Goal: Task Accomplishment & Management: Complete application form

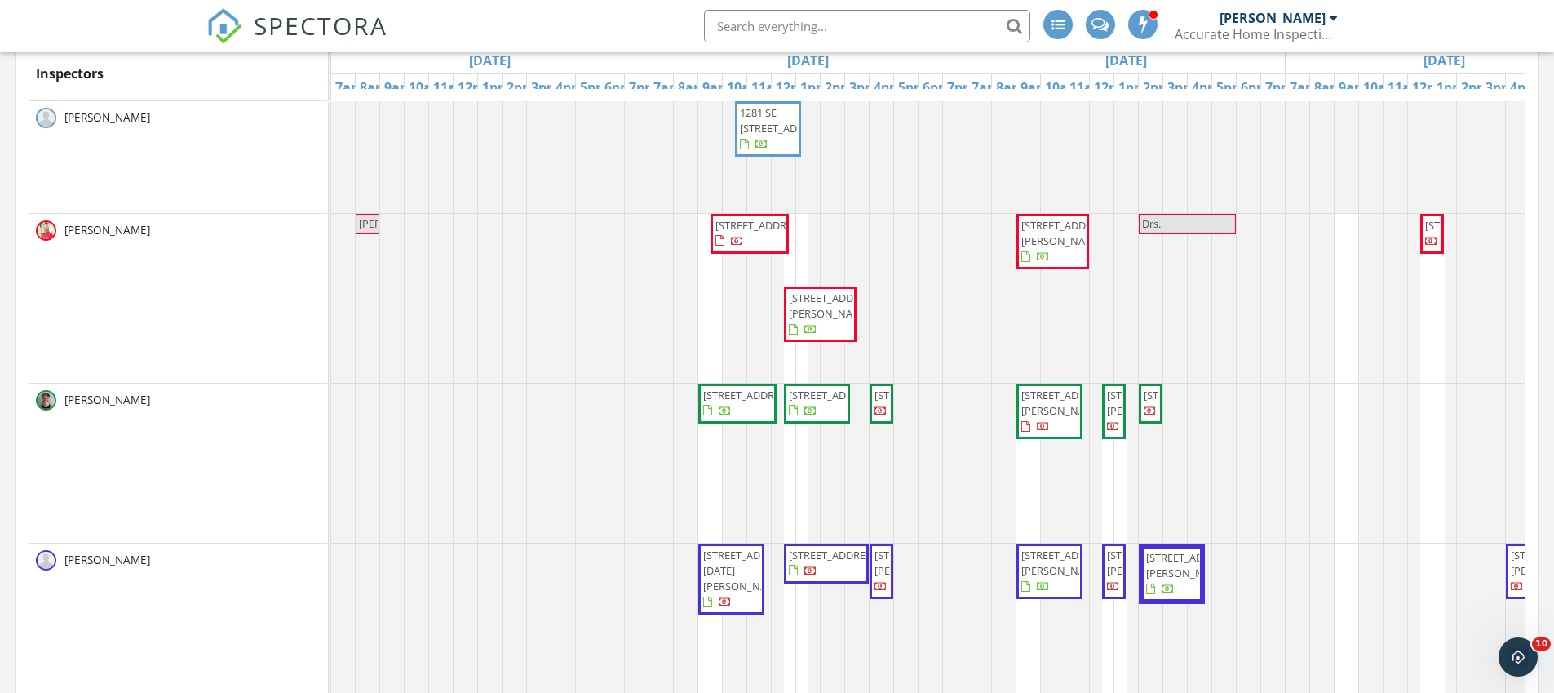
scroll to position [1551, 1579]
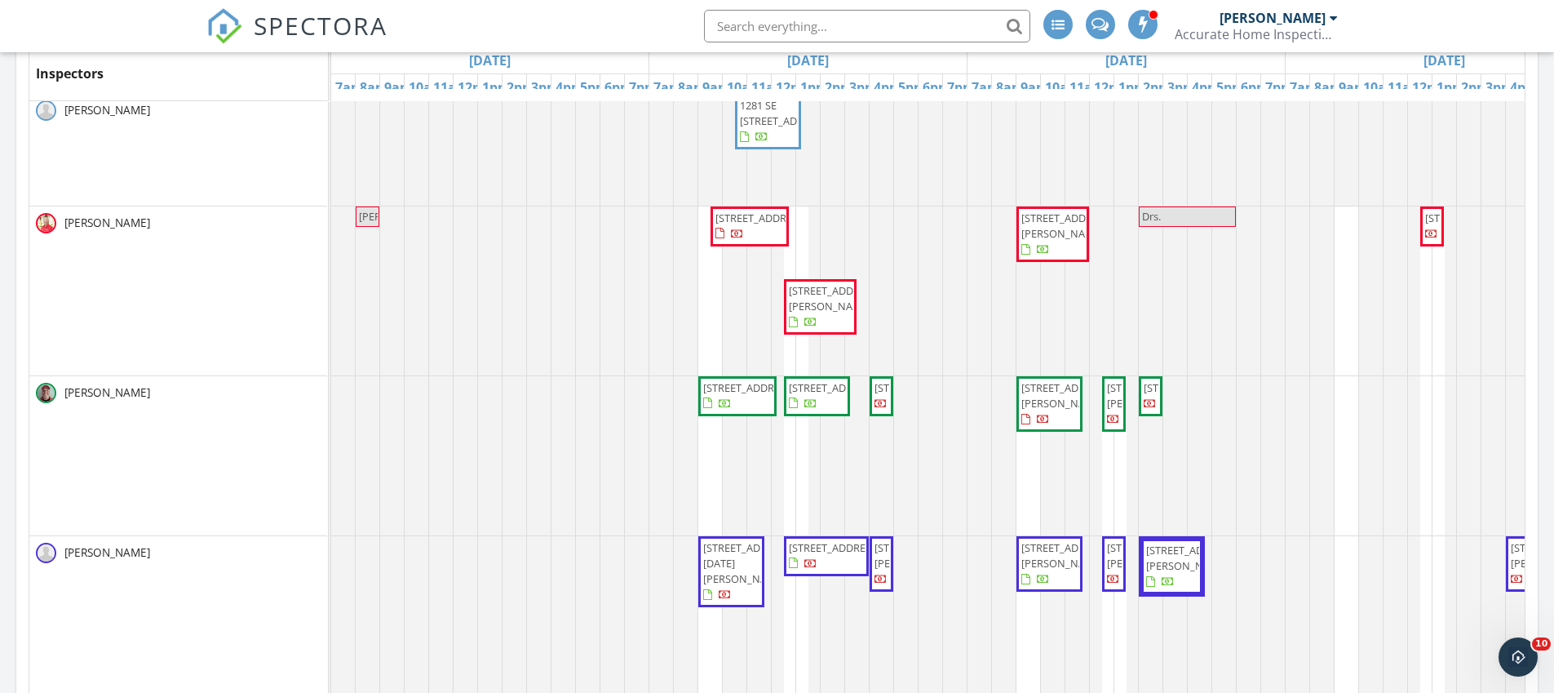
click at [229, 19] on img at bounding box center [224, 26] width 36 height 36
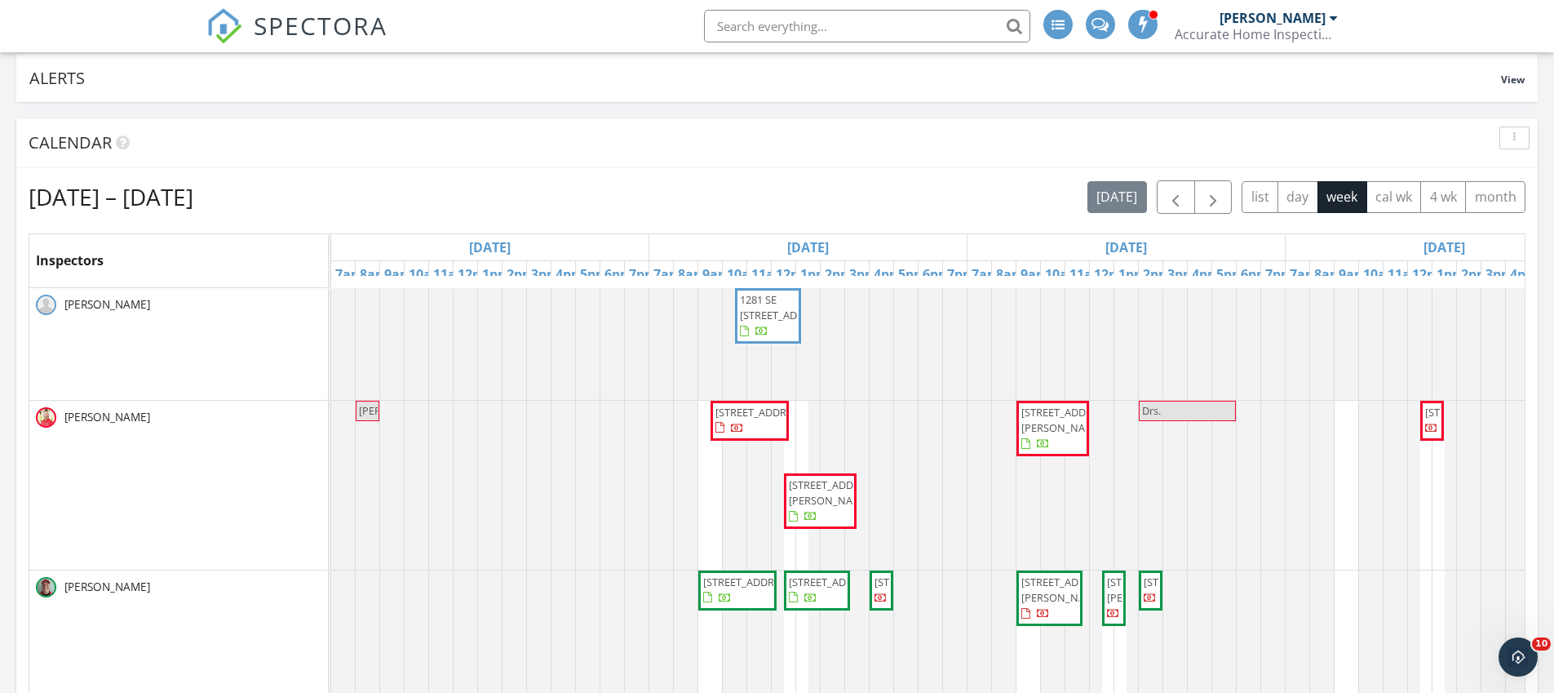
scroll to position [122, 0]
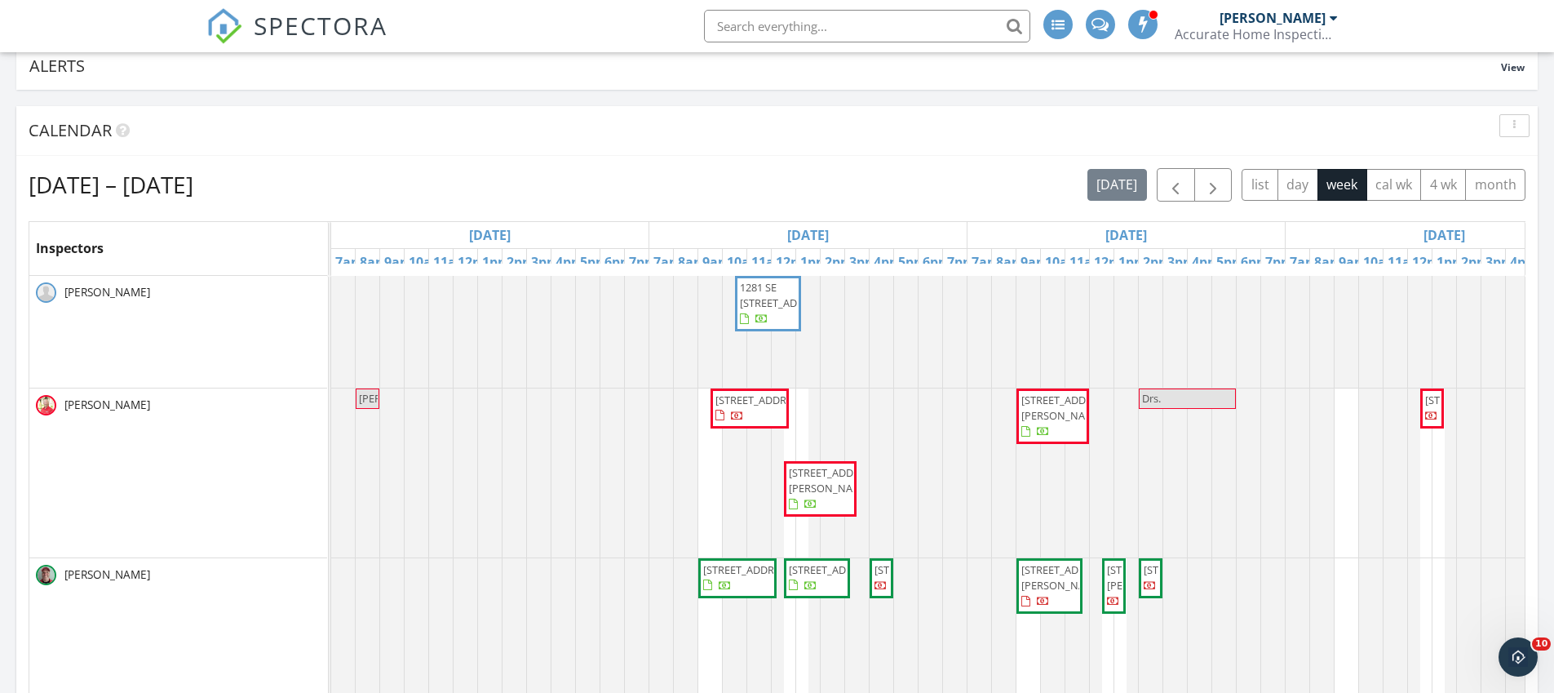
click at [331, 306] on div at bounding box center [331, 332] width 0 height 112
click at [918, 240] on link "Inspection" at bounding box center [904, 239] width 84 height 26
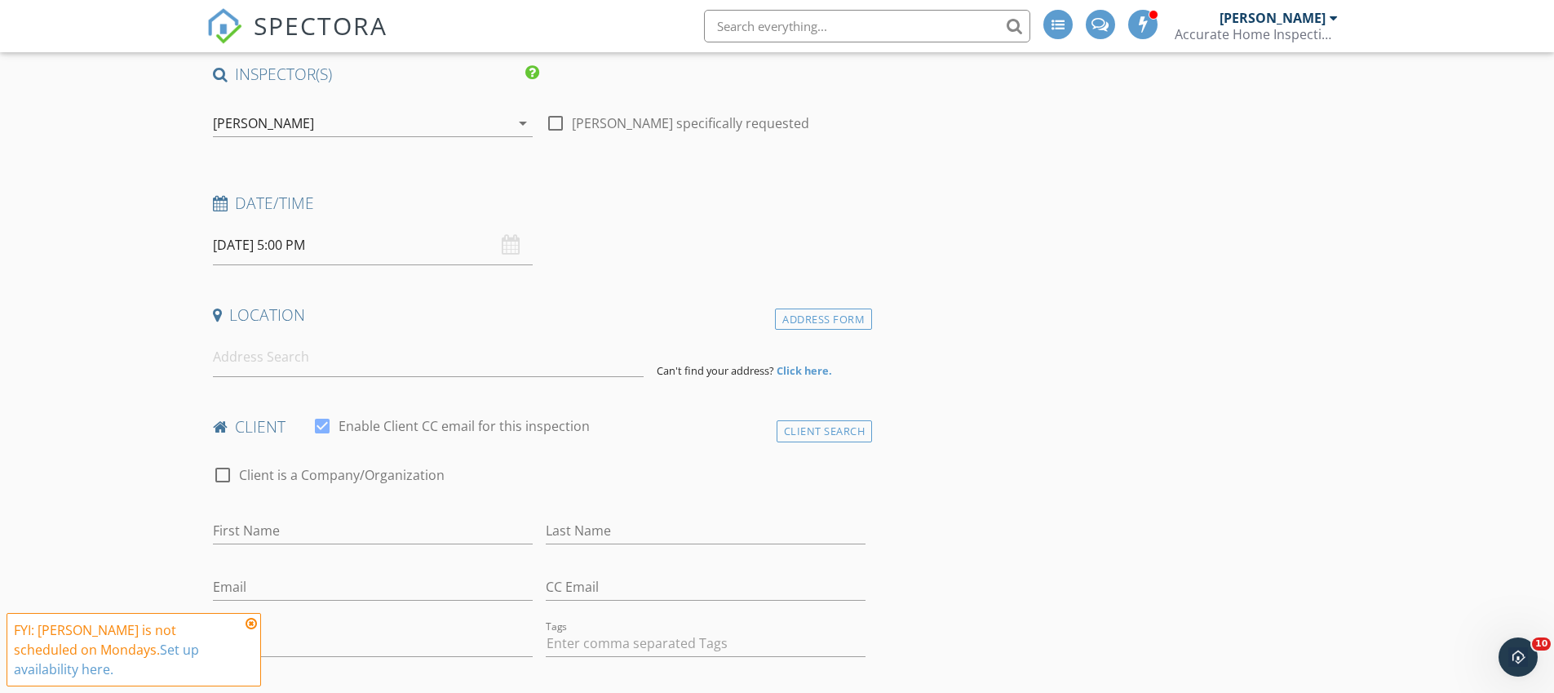
scroll to position [137, 0]
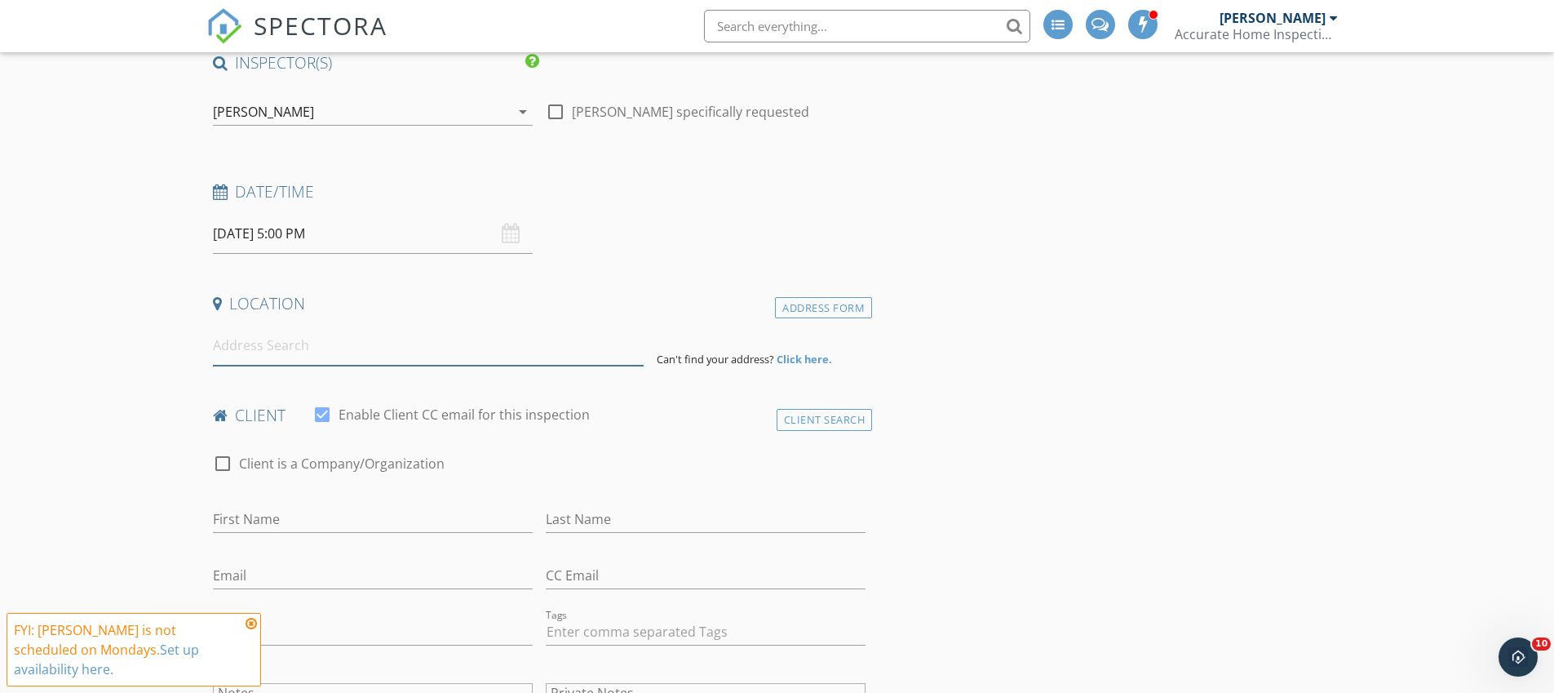
click at [317, 345] on input at bounding box center [428, 346] width 431 height 40
click at [846, 312] on div "Address Form" at bounding box center [823, 308] width 97 height 22
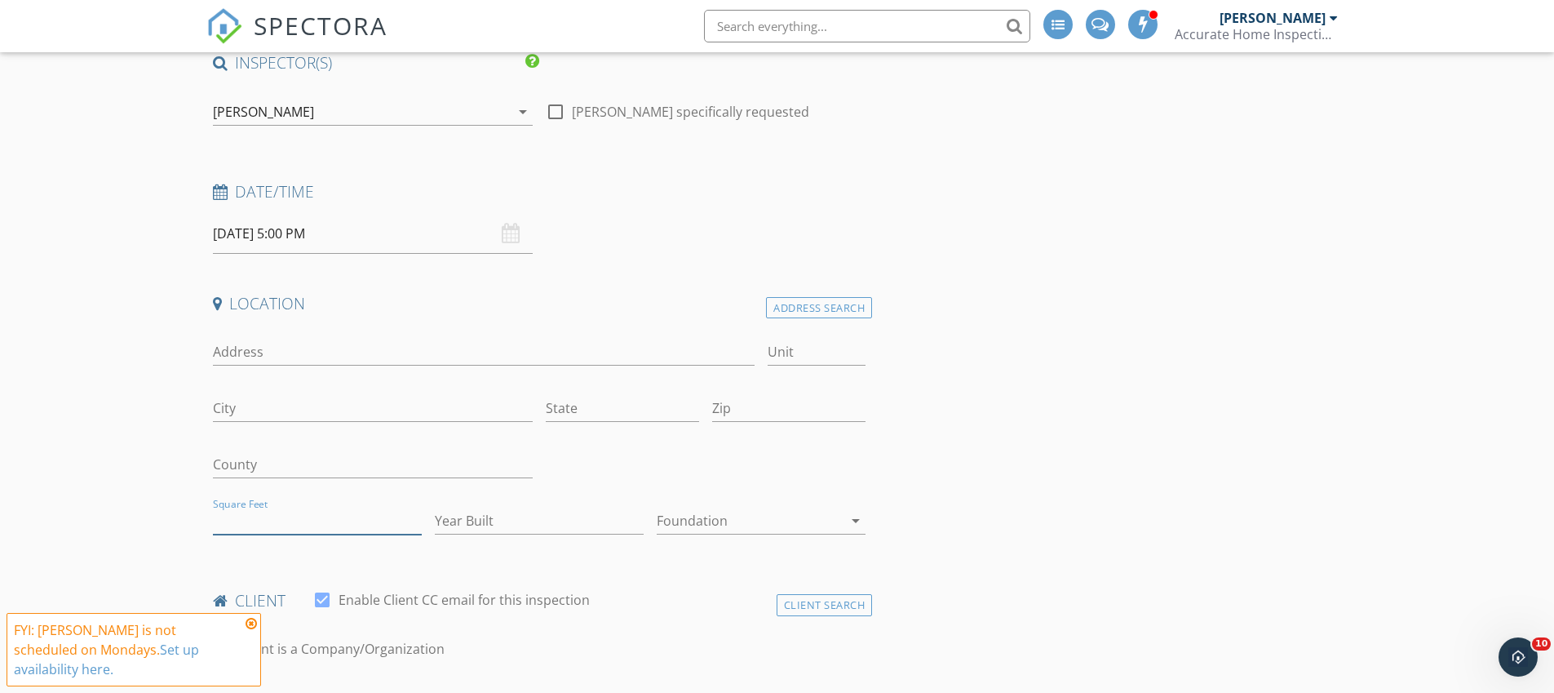
click at [277, 528] on input "Square Feet" at bounding box center [317, 520] width 209 height 27
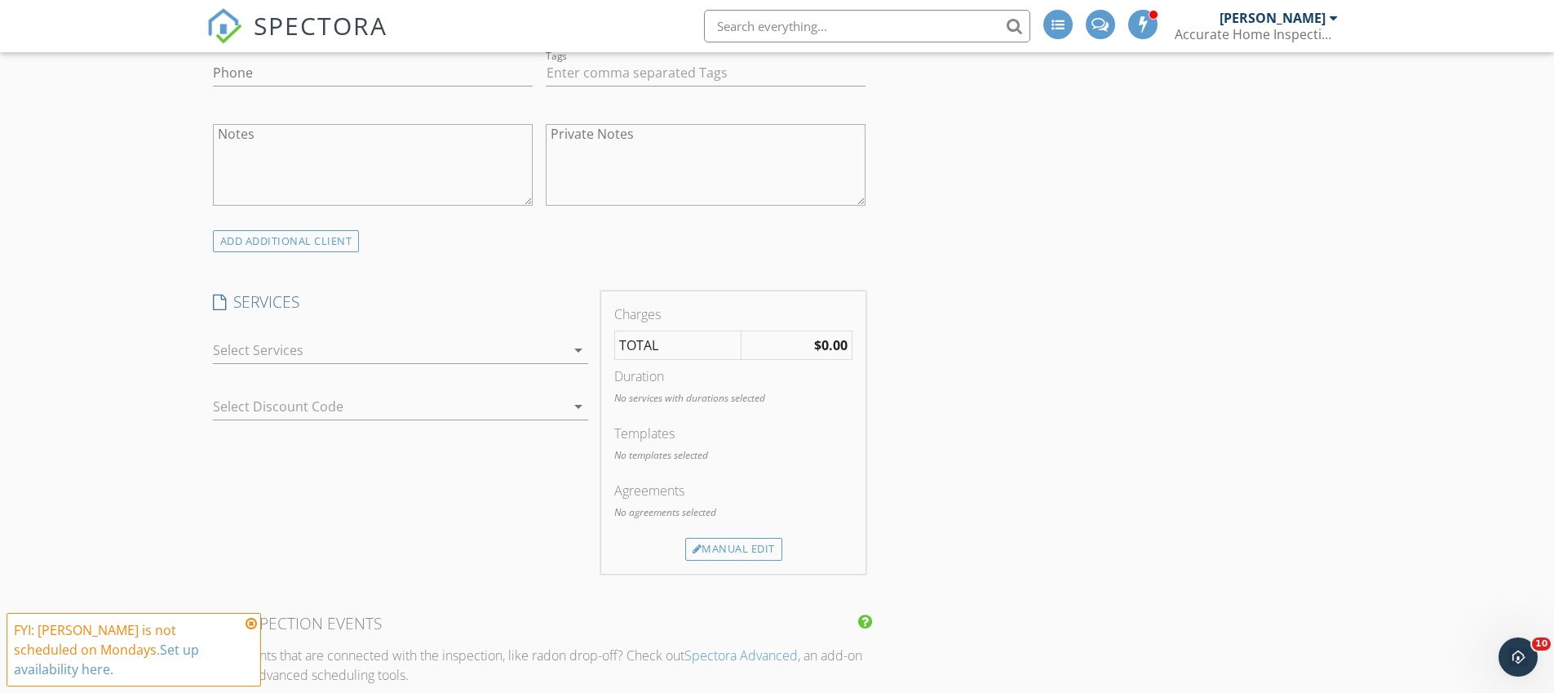
scroll to position [903, 0]
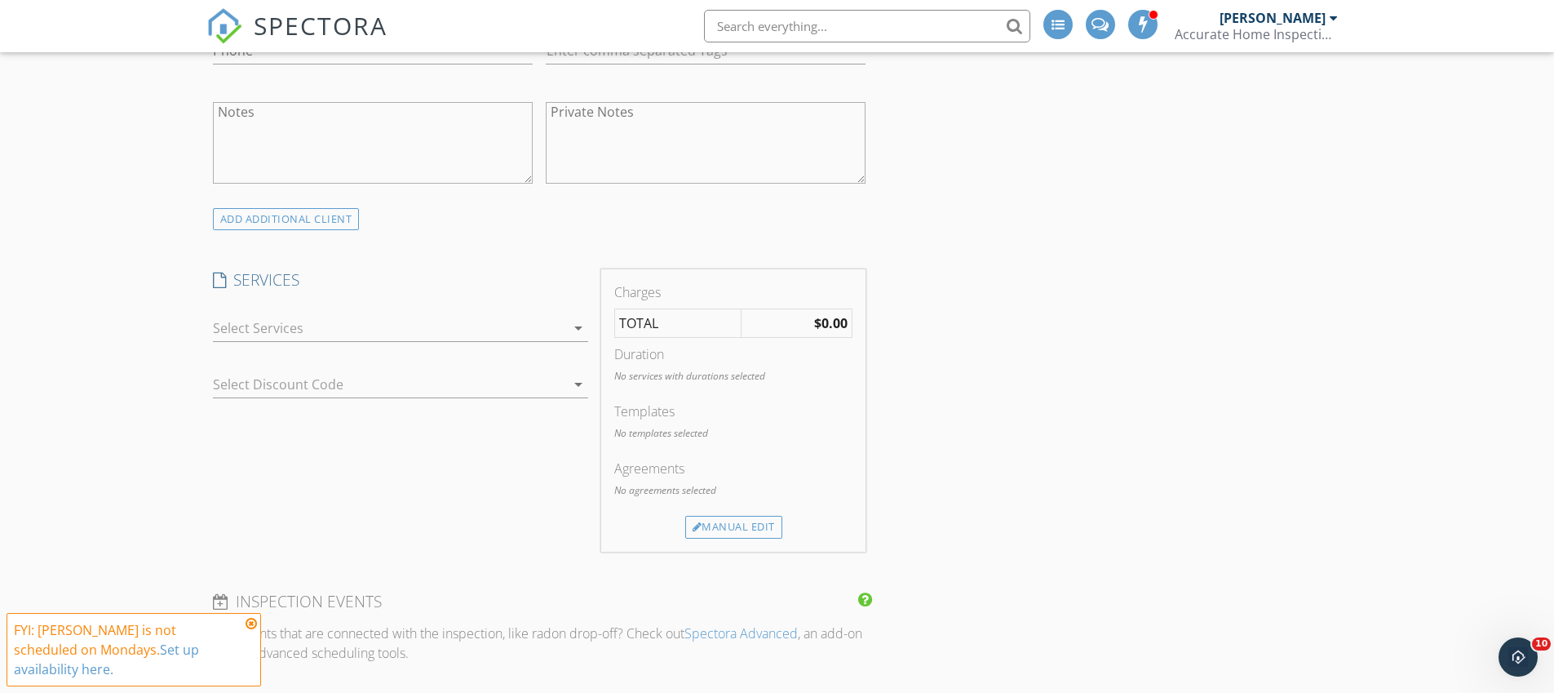
type input "886"
click at [387, 330] on div at bounding box center [389, 328] width 352 height 26
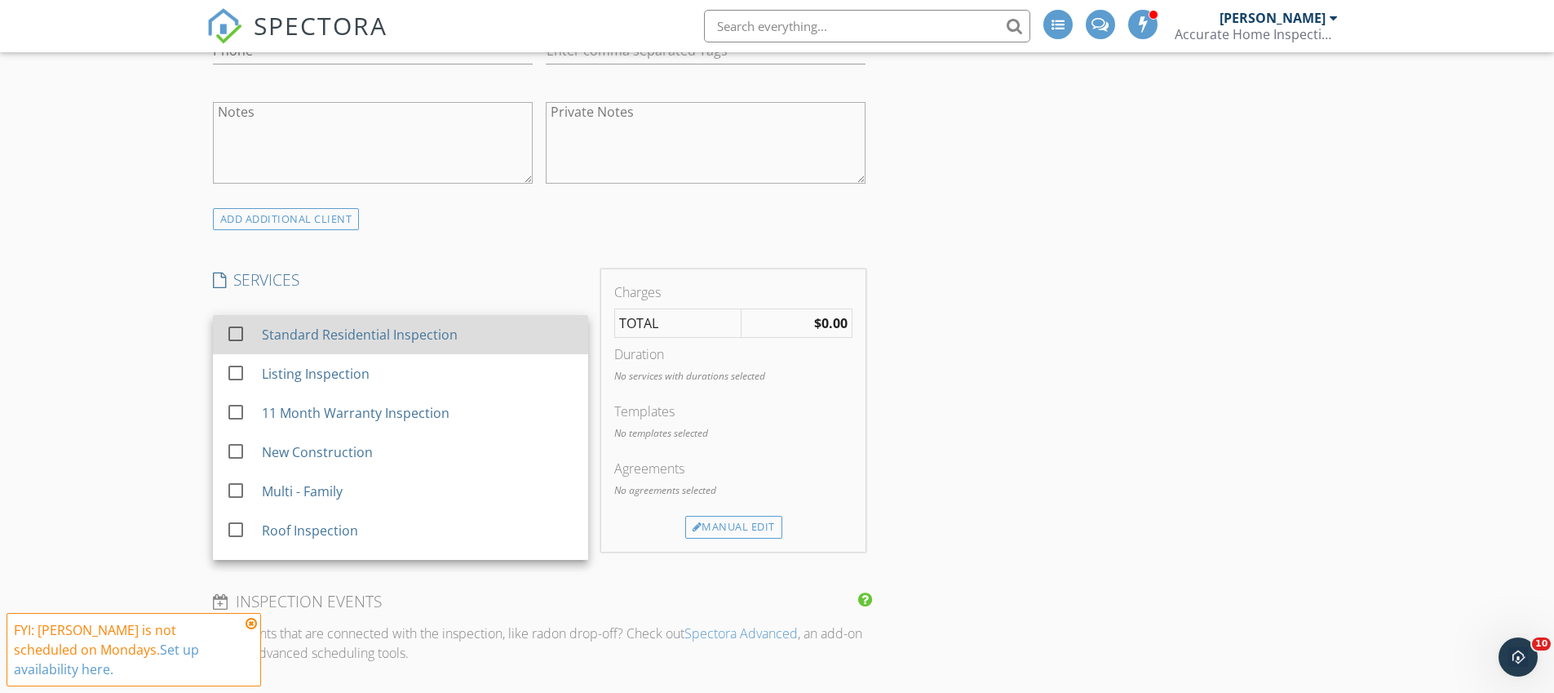
click at [364, 325] on div "Standard Residential Inspection" at bounding box center [359, 335] width 196 height 20
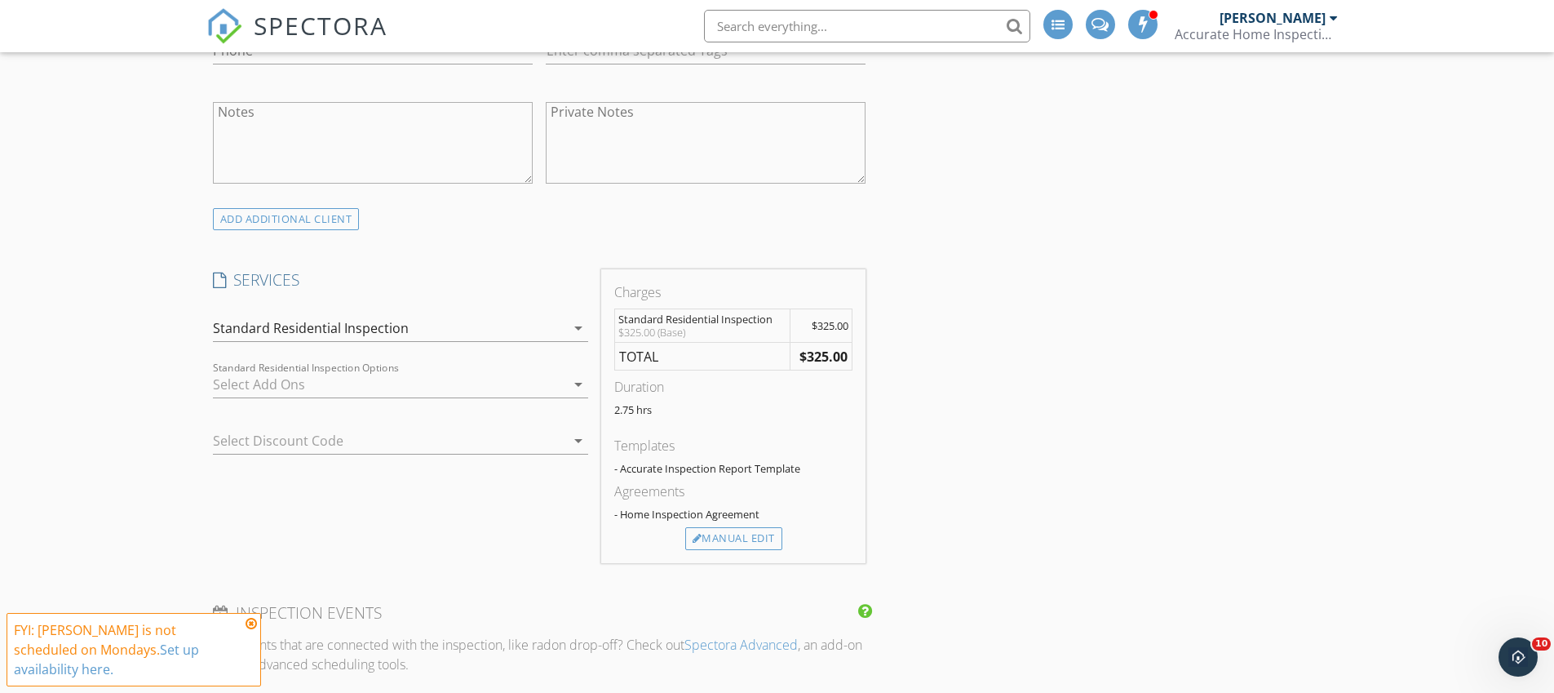
click at [360, 390] on div at bounding box center [389, 384] width 352 height 26
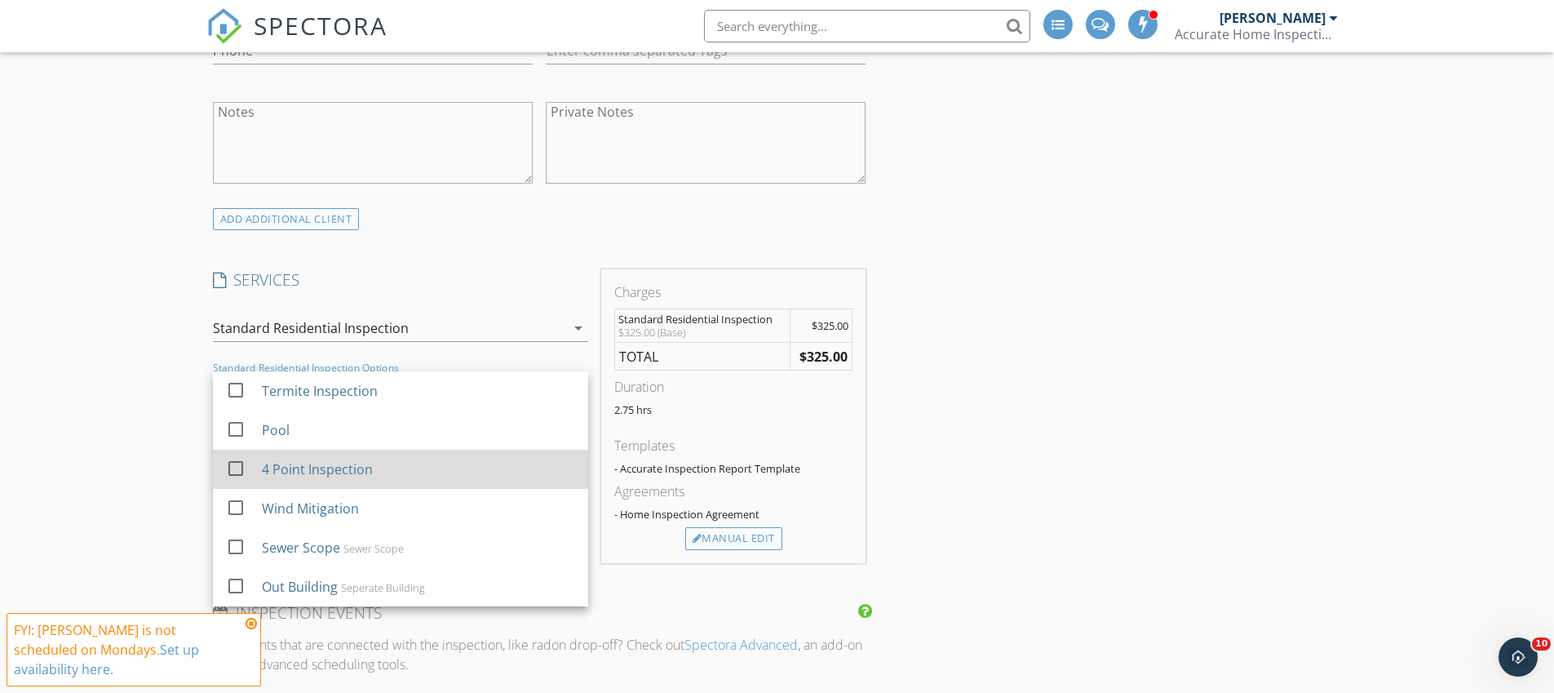
click at [245, 474] on div at bounding box center [236, 468] width 28 height 28
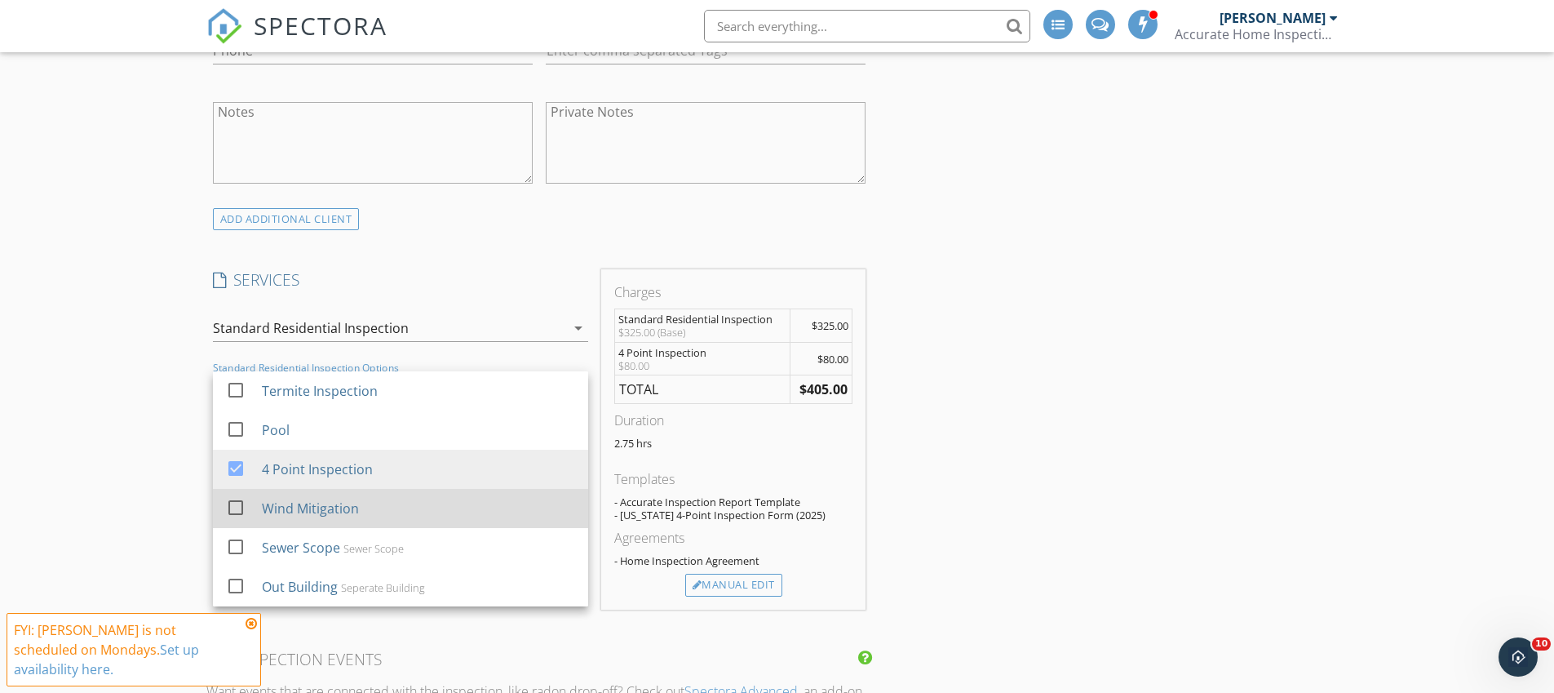
click at [236, 496] on div at bounding box center [236, 508] width 28 height 28
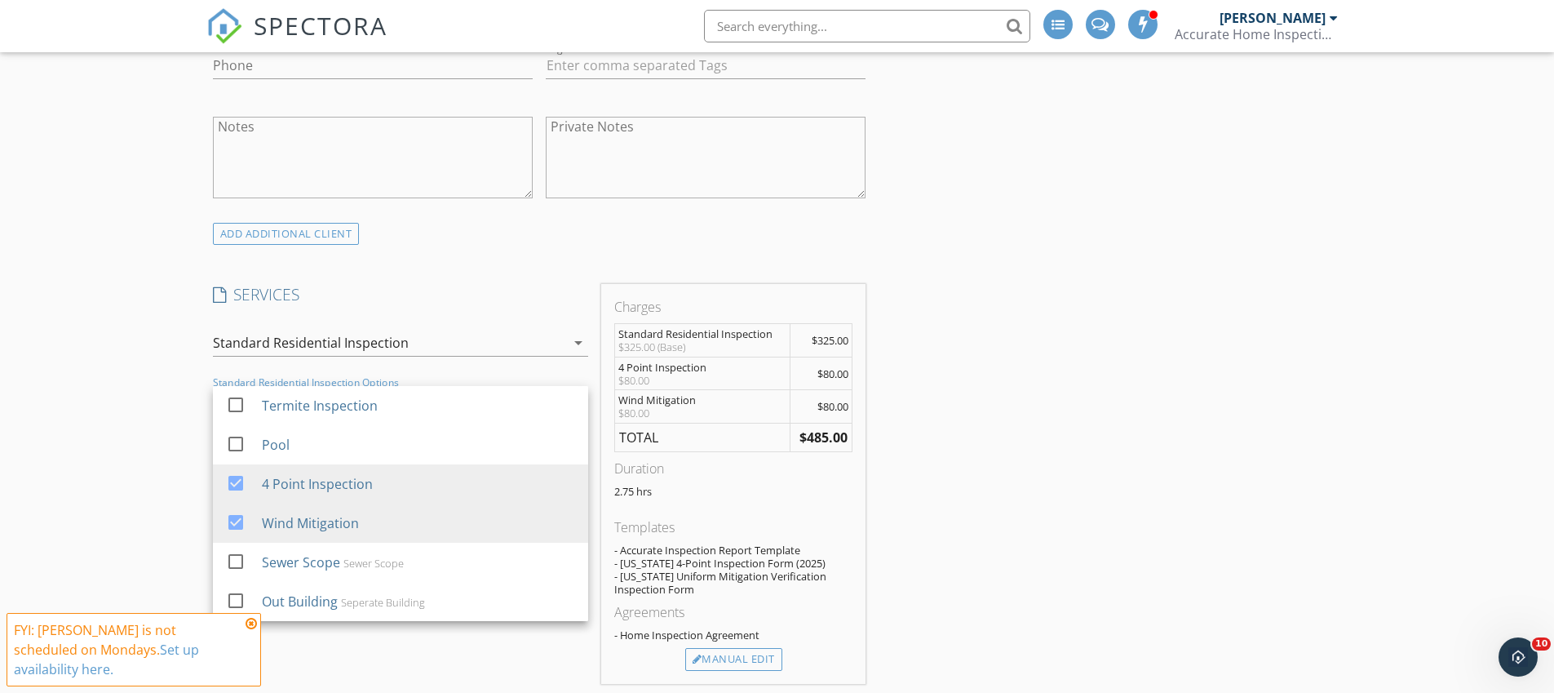
scroll to position [1106, 0]
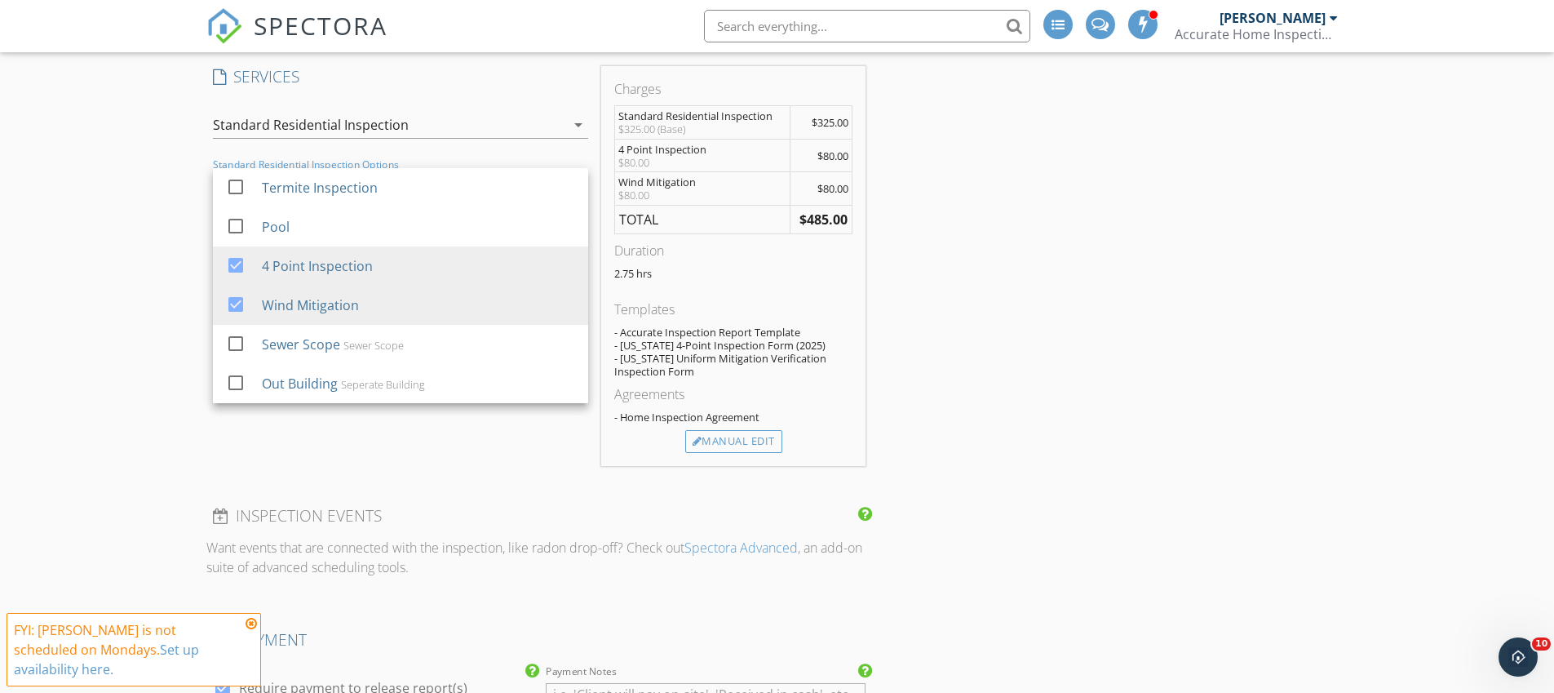
click at [71, 387] on div "New Inspection Click here to use the New Order Form INSPECTOR(S) check_box Kyle…" at bounding box center [777, 586] width 1554 height 3195
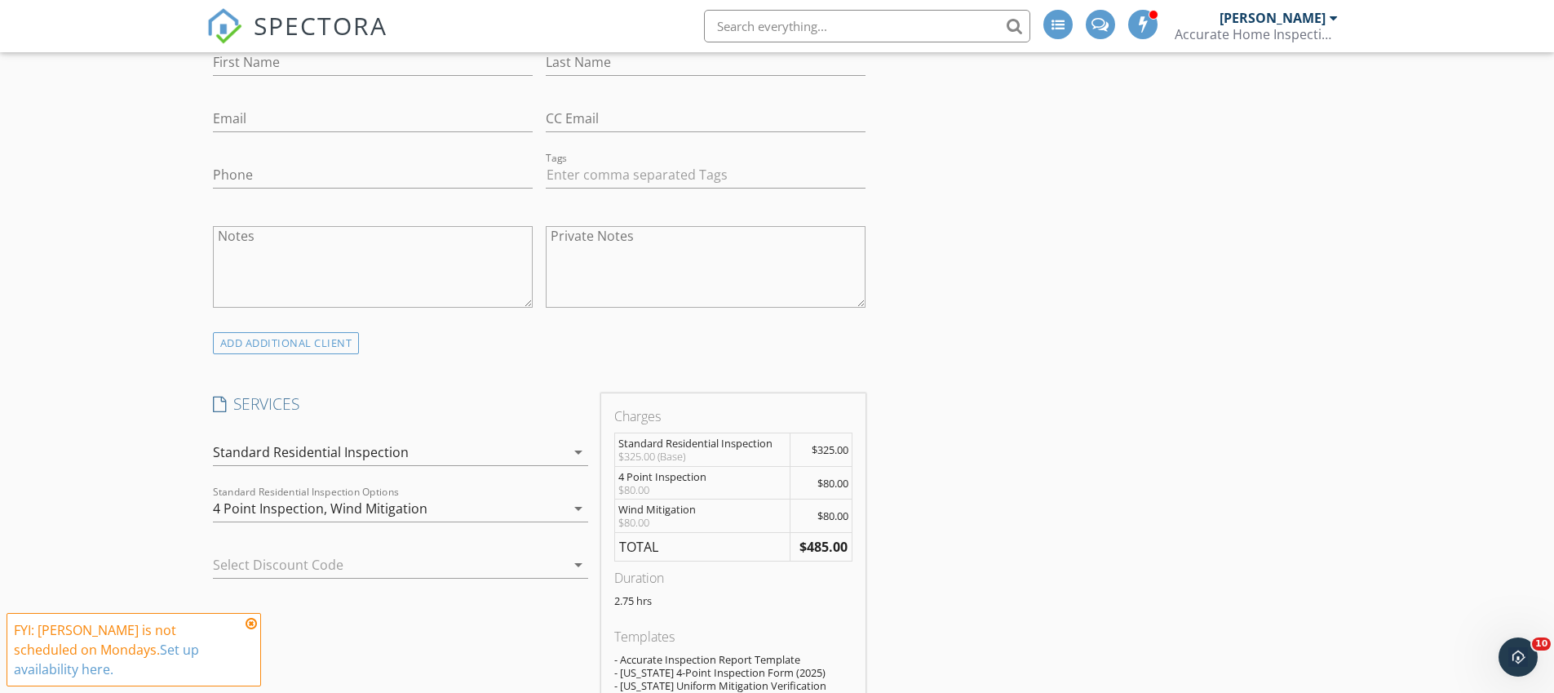
scroll to position [770, 0]
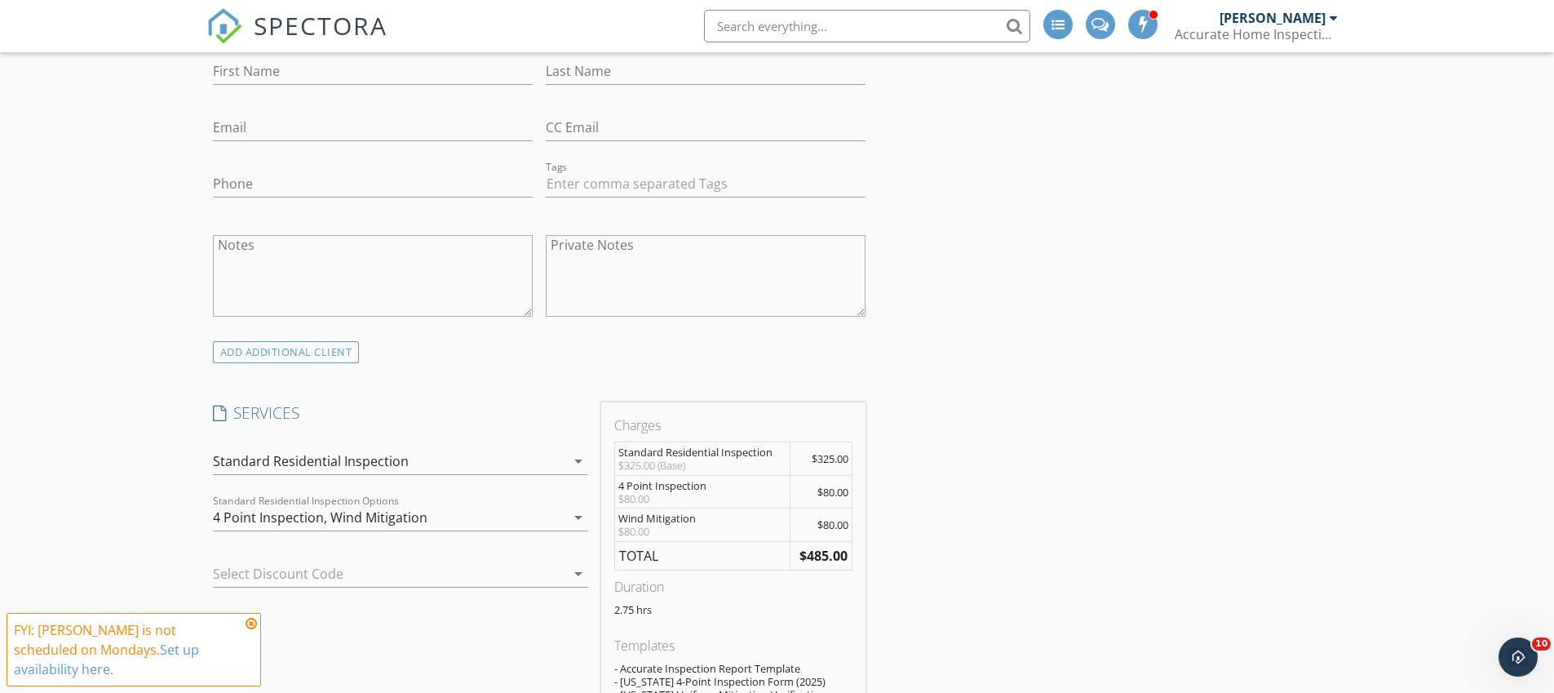
click at [251, 630] on icon at bounding box center [251, 623] width 11 height 13
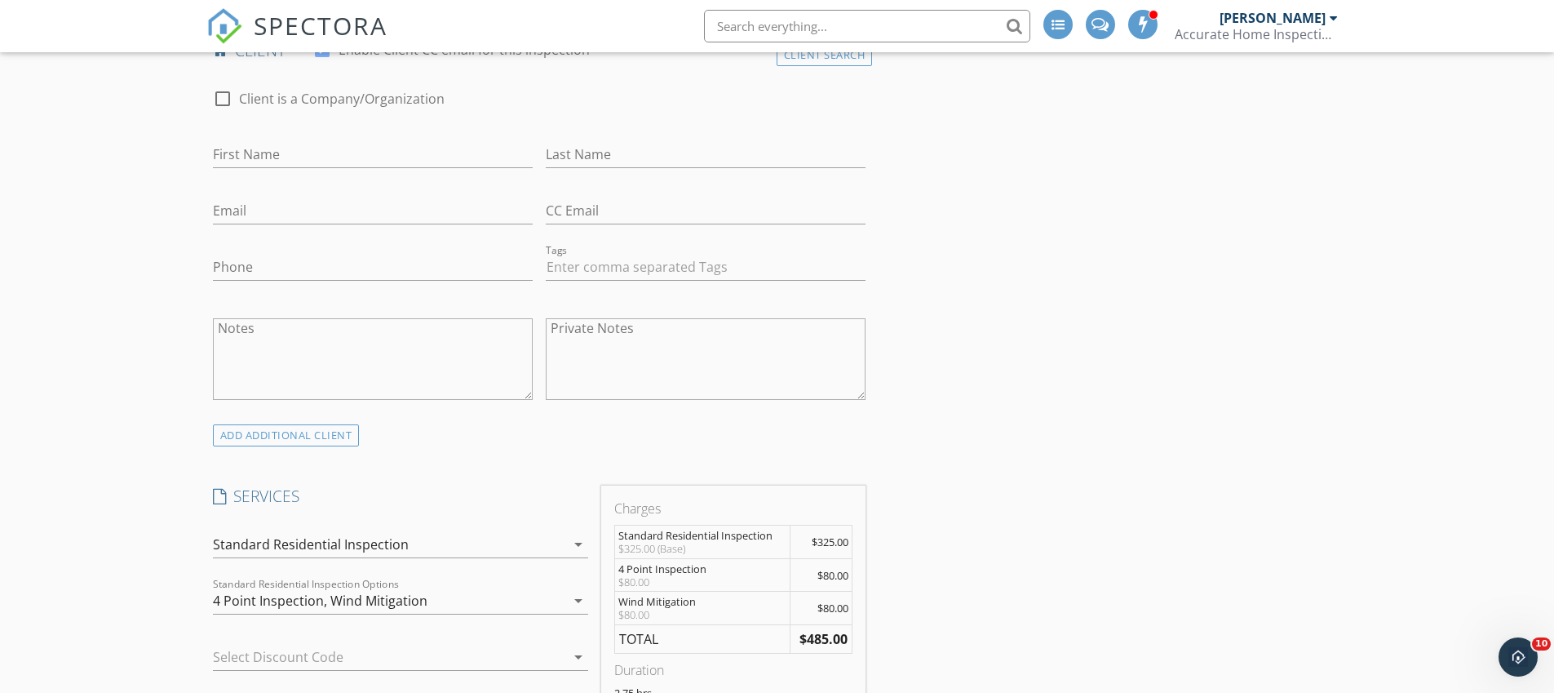
scroll to position [476, 0]
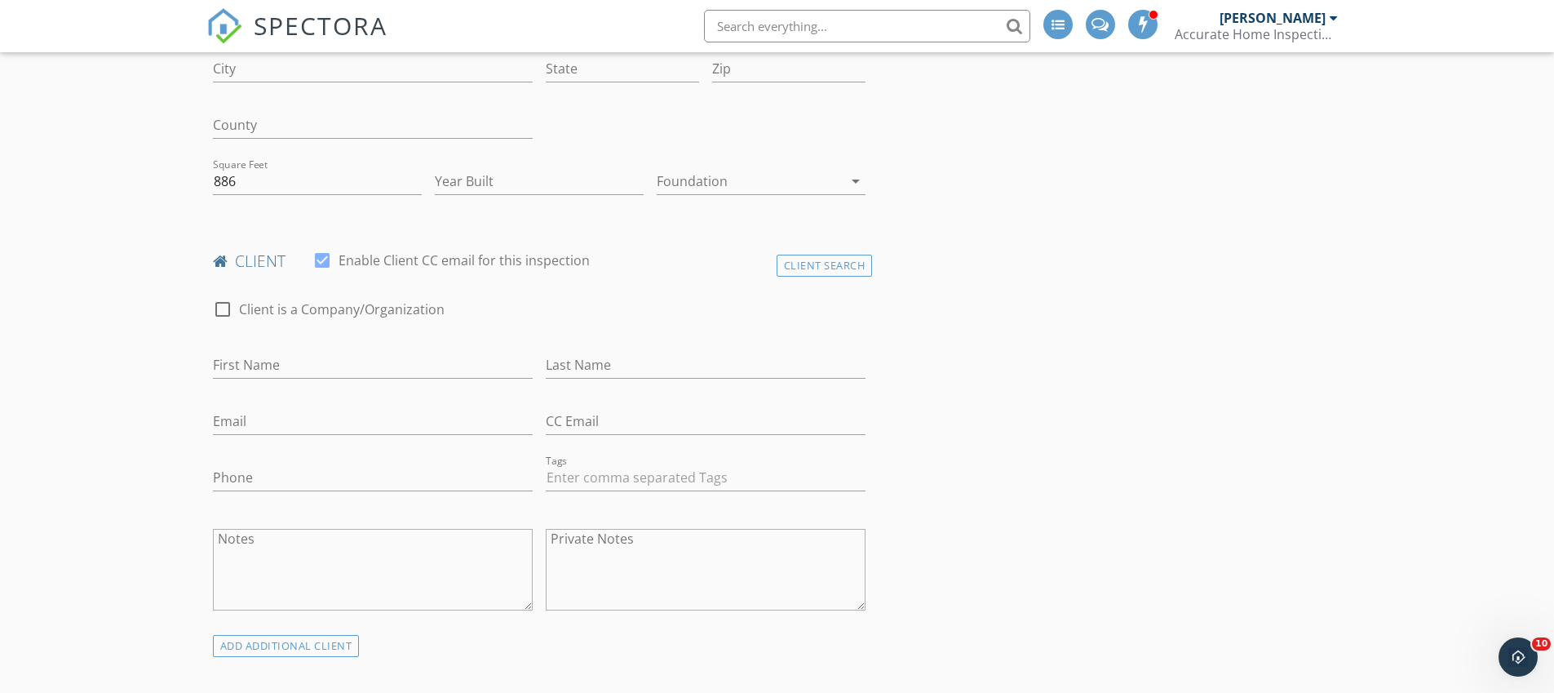
click at [231, 32] on img at bounding box center [224, 26] width 36 height 36
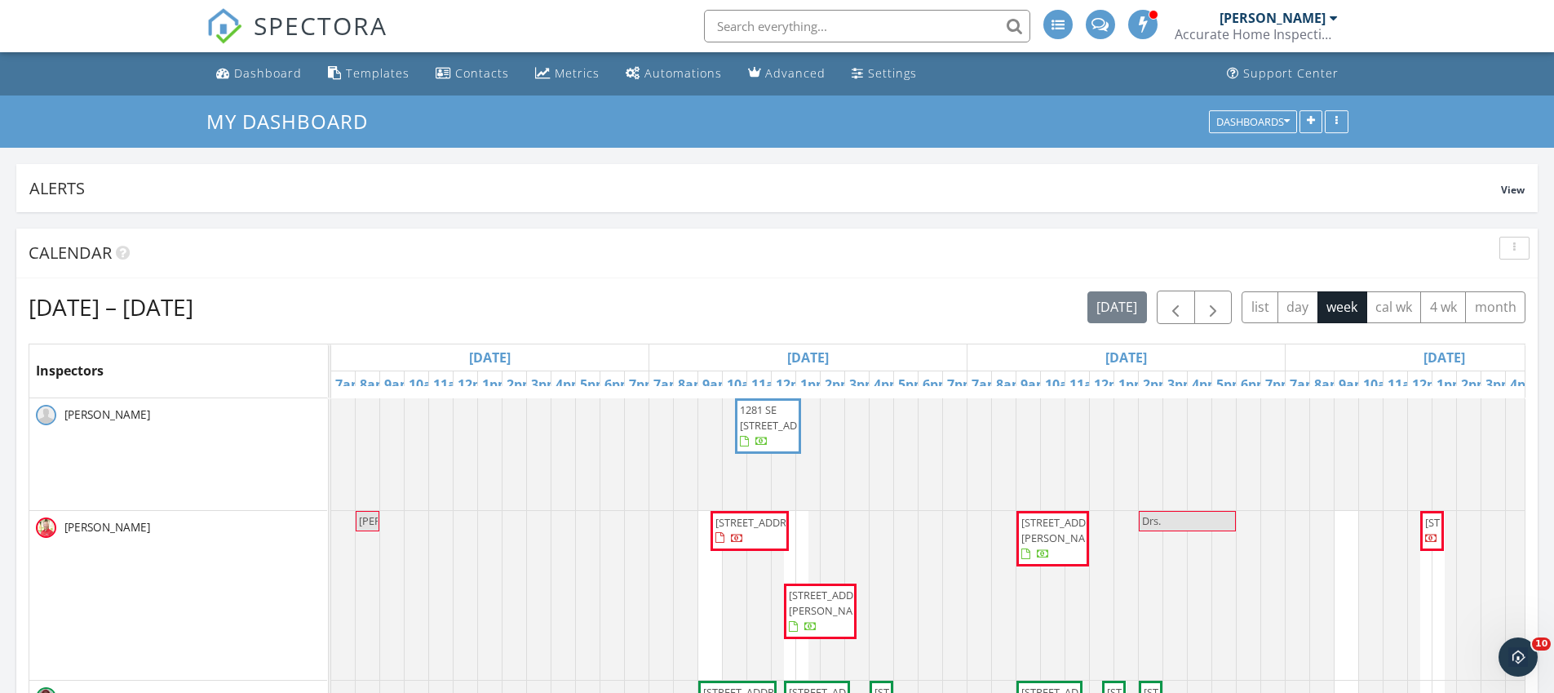
scroll to position [1551, 1579]
click at [235, 78] on div "Dashboard" at bounding box center [268, 73] width 68 height 16
click at [231, 24] on img at bounding box center [224, 26] width 36 height 36
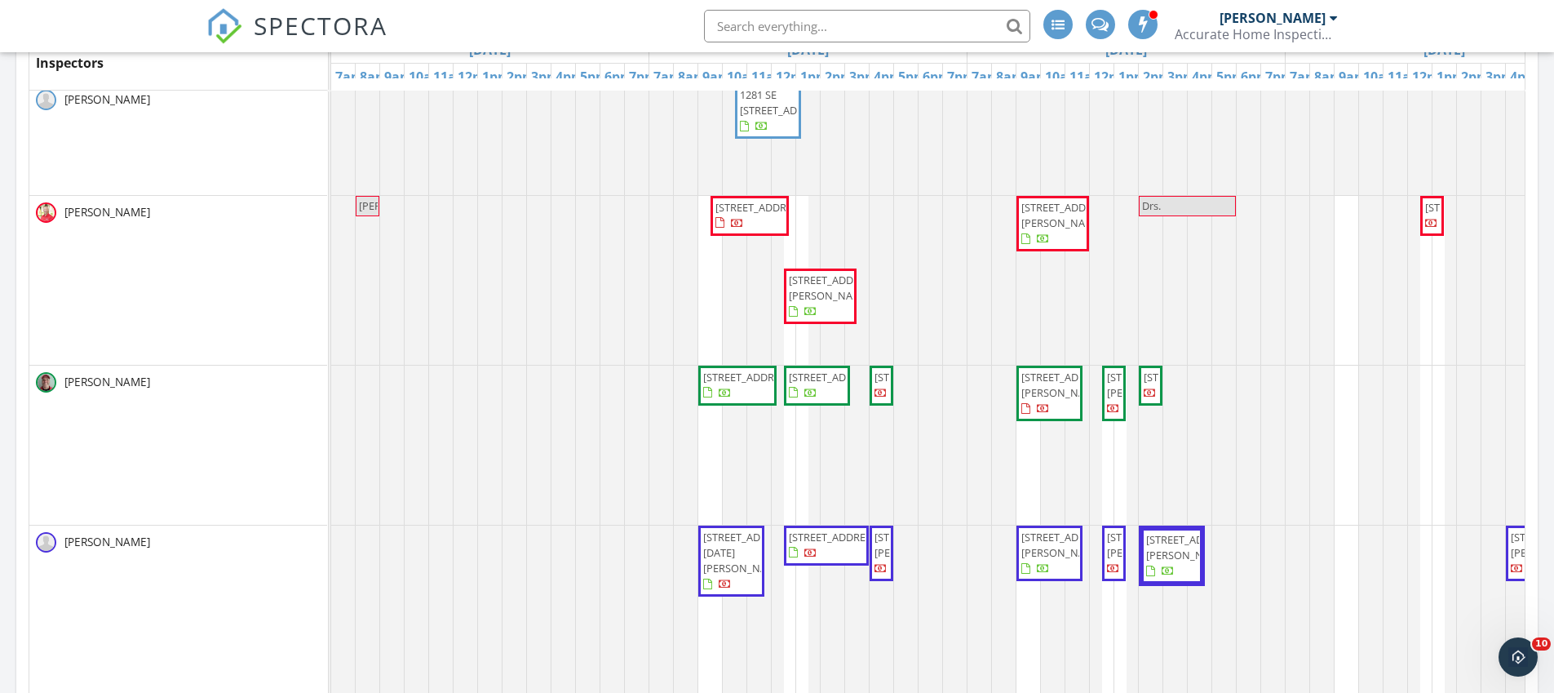
scroll to position [350, 0]
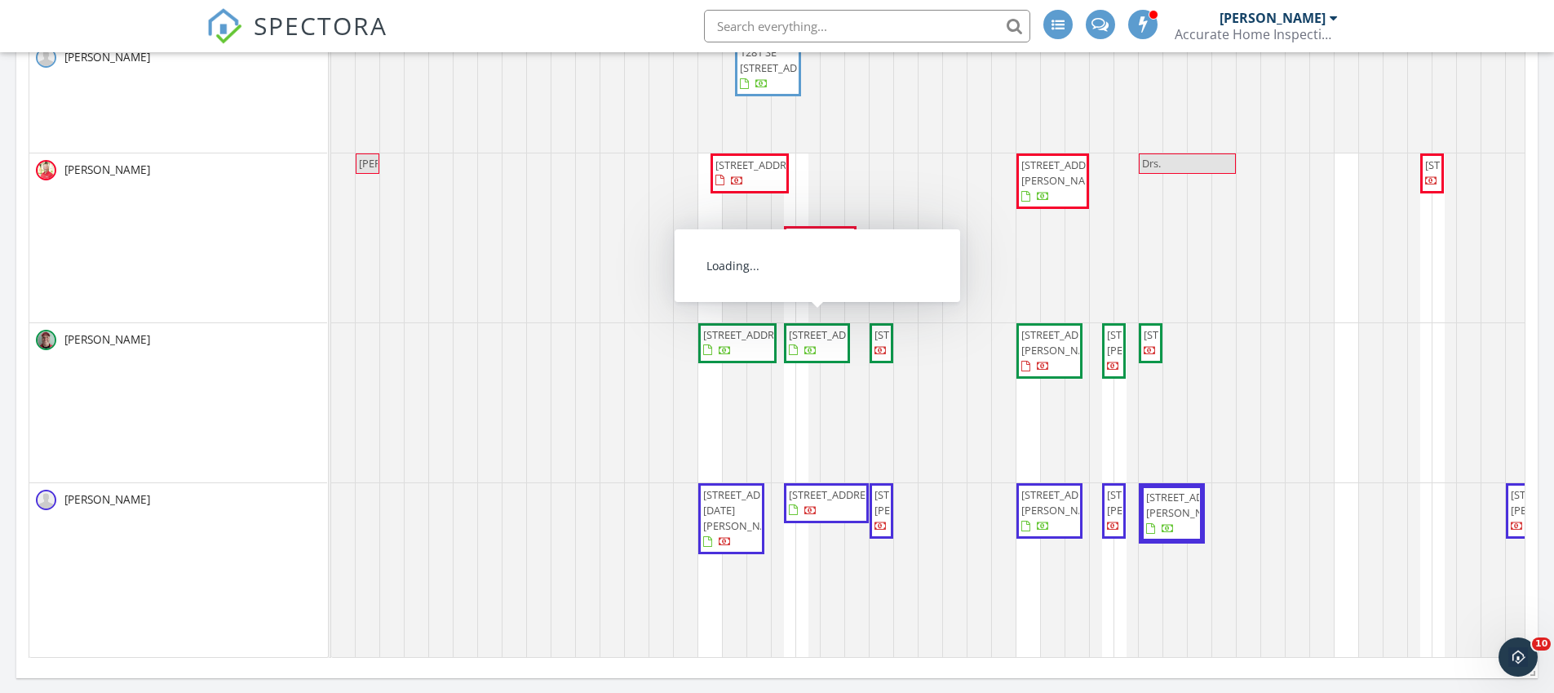
click at [819, 342] on span "[STREET_ADDRESS]" at bounding box center [834, 334] width 91 height 15
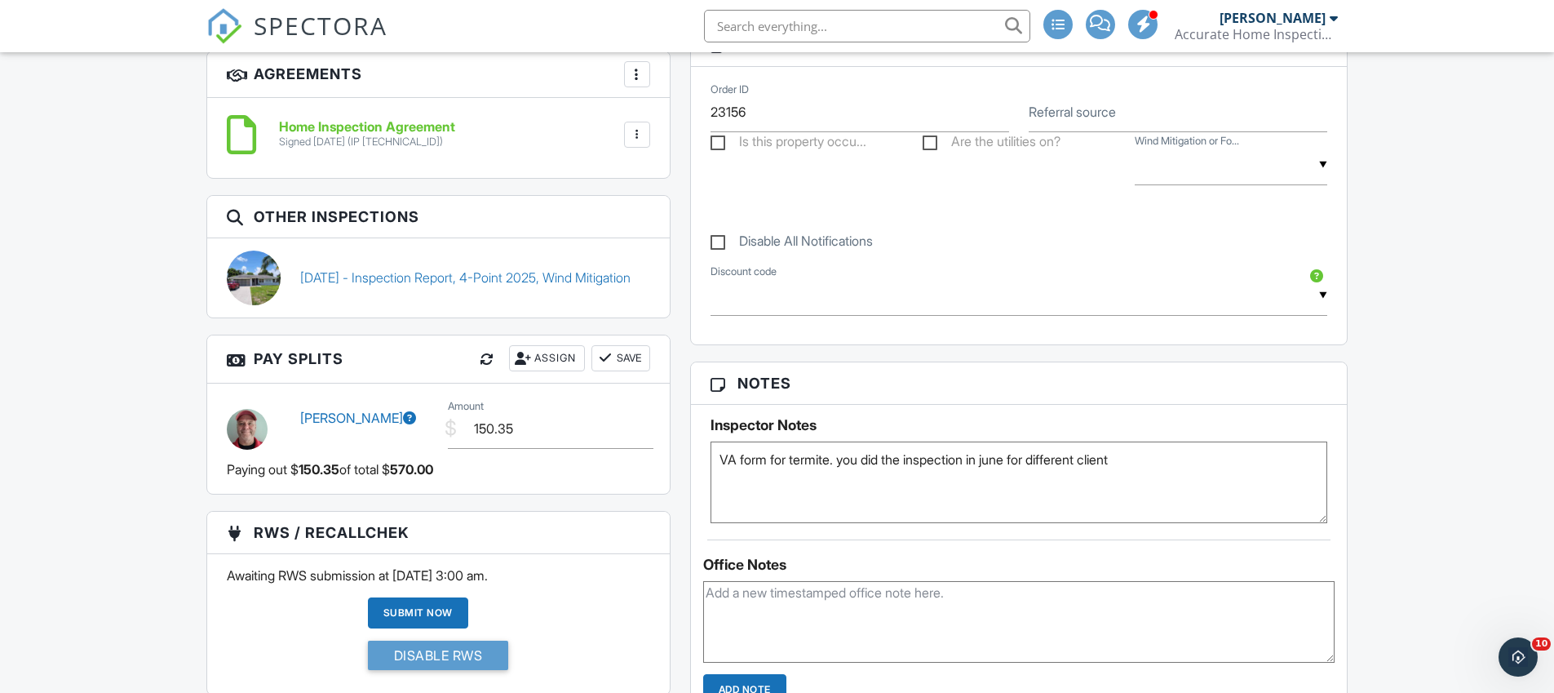
scroll to position [1330, 0]
click at [1235, 460] on textarea "VA form for termite. you did the inspection in june for different client" at bounding box center [1020, 482] width 618 height 82
type textarea "VA form for termite. you did the inspection in june for different client lbx co…"
click at [690, 350] on div "Reports Unlocked Attach New Inspection Report Accurate Inspection Report Templa…" at bounding box center [1019, 121] width 678 height 1947
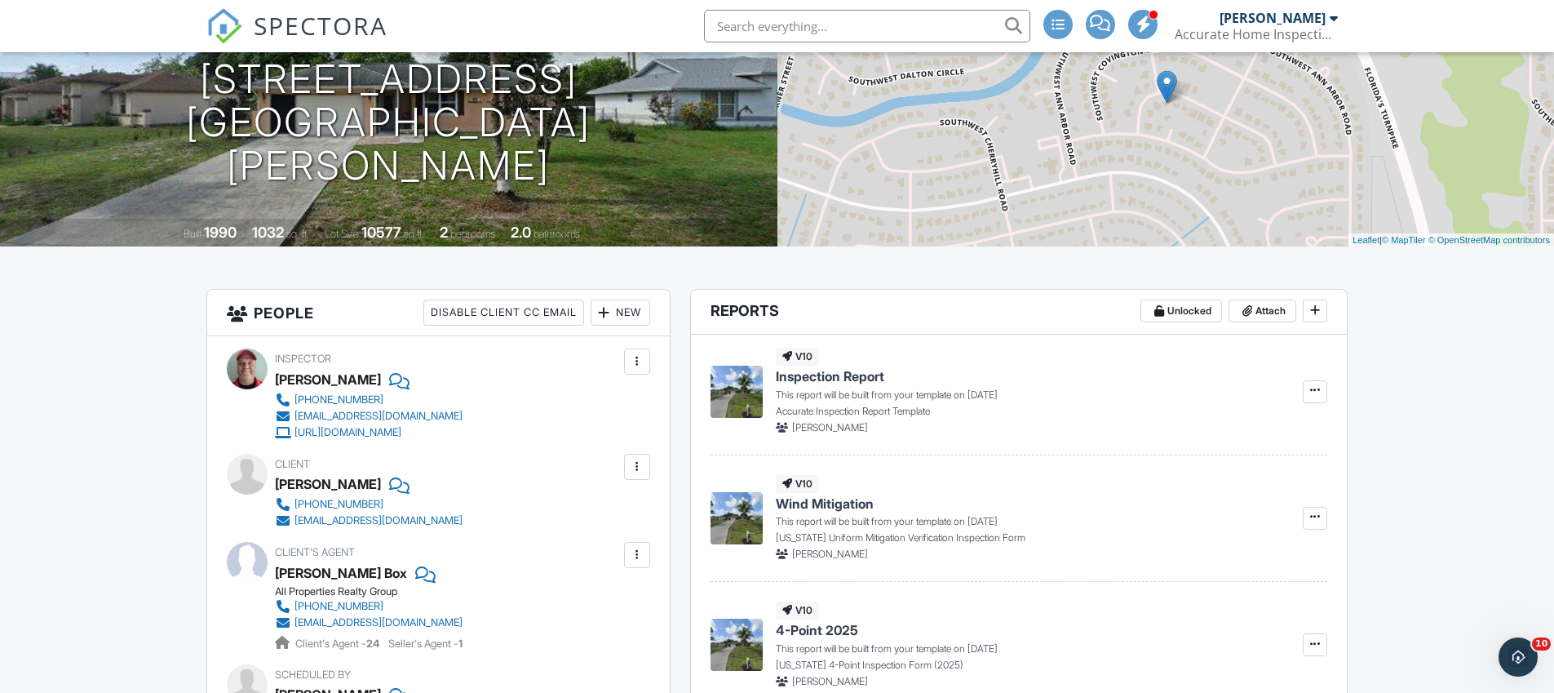
scroll to position [108, 0]
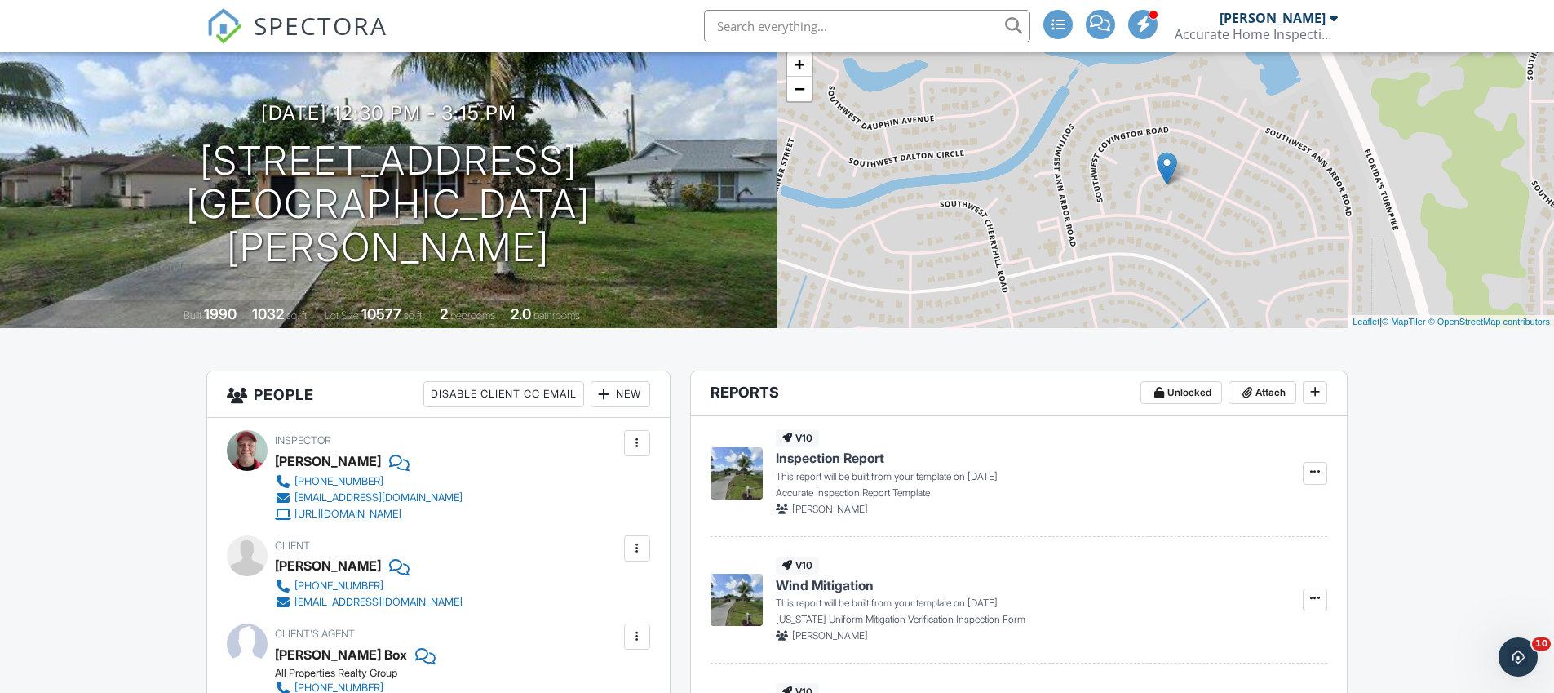
click at [234, 20] on img at bounding box center [224, 26] width 36 height 36
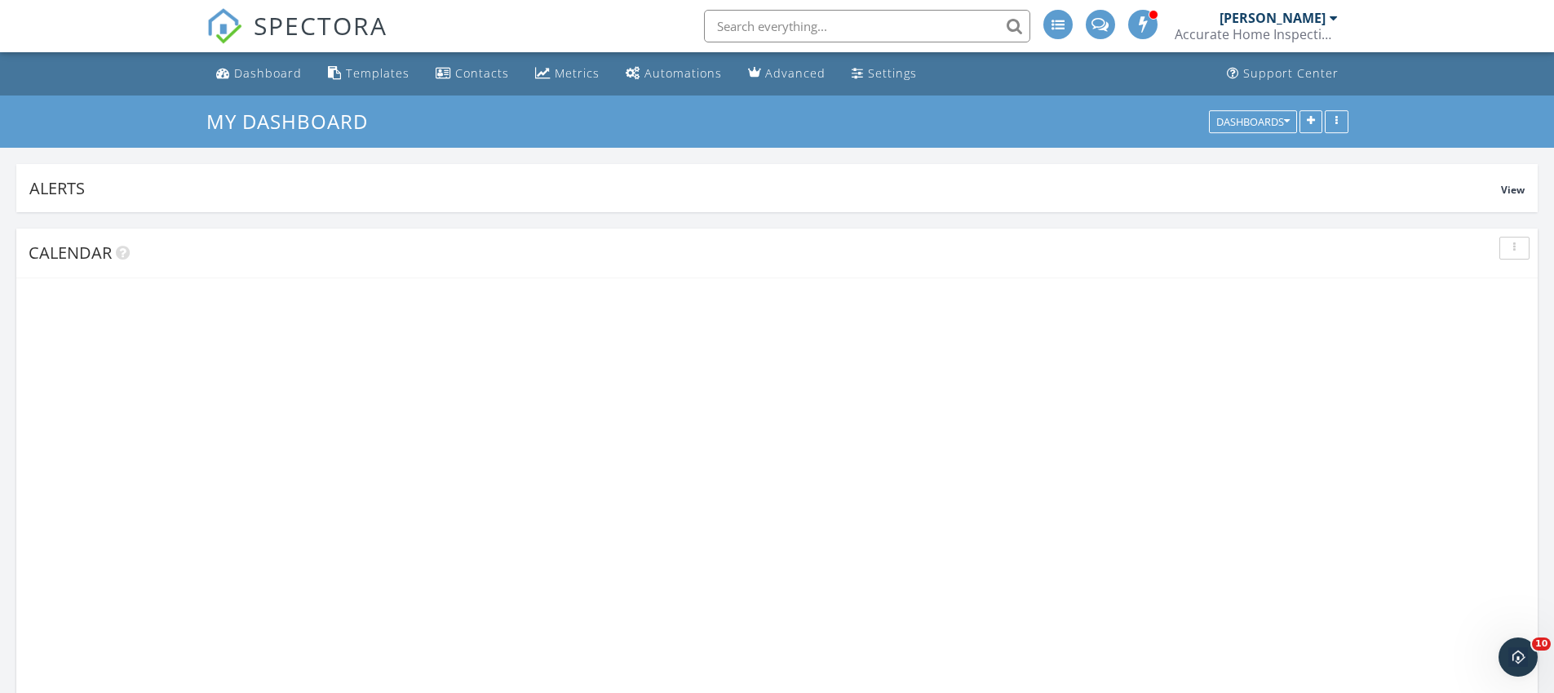
scroll to position [1551, 1579]
